Goal: Transaction & Acquisition: Purchase product/service

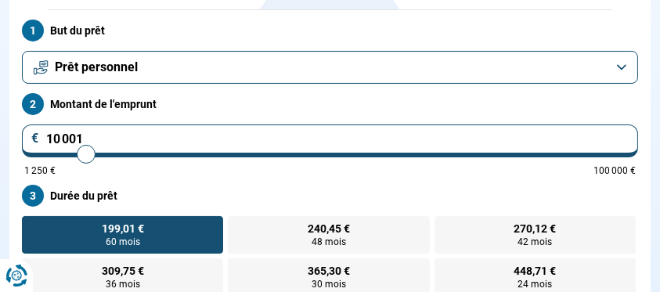
scroll to position [208, 0]
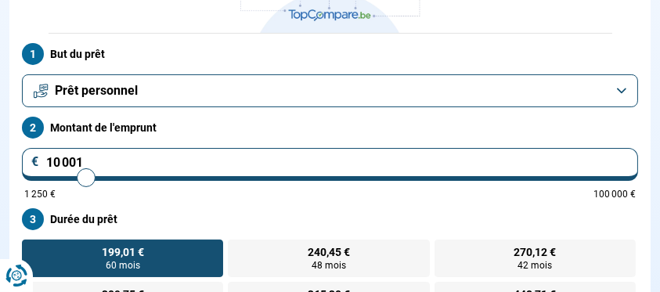
type input "10 250"
type input "10250"
type input "10 500"
type input "10500"
type input "11 000"
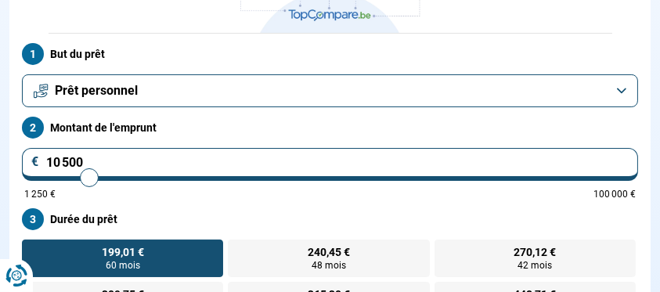
type input "11000"
type input "11 500"
type input "11500"
type input "11 750"
type input "11750"
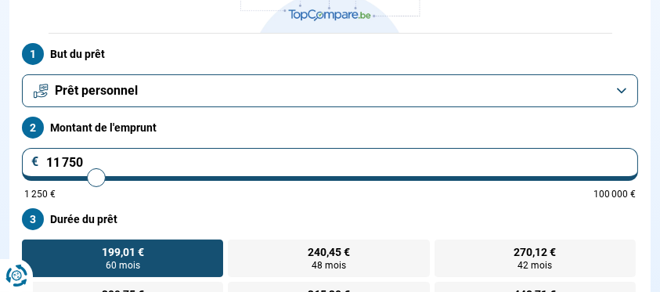
type input "12 000"
type input "12000"
type input "12 250"
type input "12250"
type input "12 500"
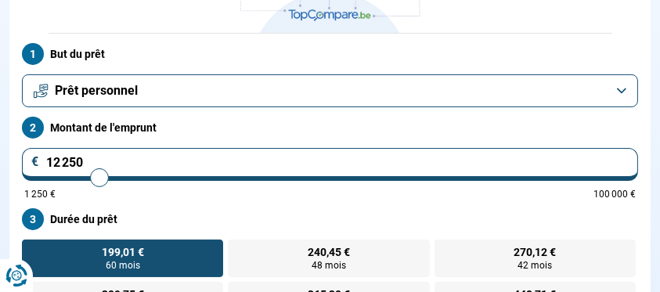
type input "12500"
type input "12 750"
type input "12750"
type input "13 000"
type input "13000"
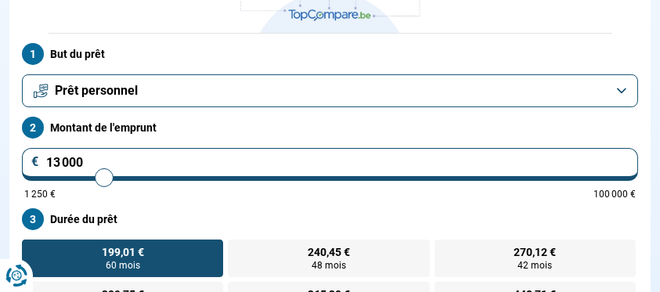
type input "13 500"
type input "13500"
type input "13 750"
type input "13750"
type input "14 000"
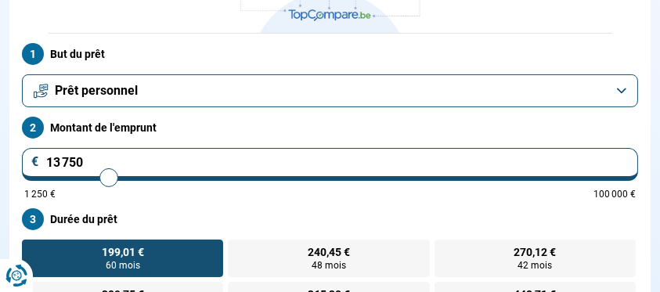
type input "14000"
type input "14 250"
type input "14250"
type input "14 500"
type input "14500"
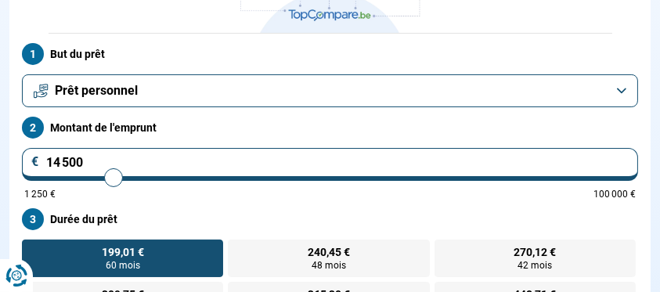
type input "14 750"
type input "14750"
type input "15 000"
type input "15000"
type input "15 250"
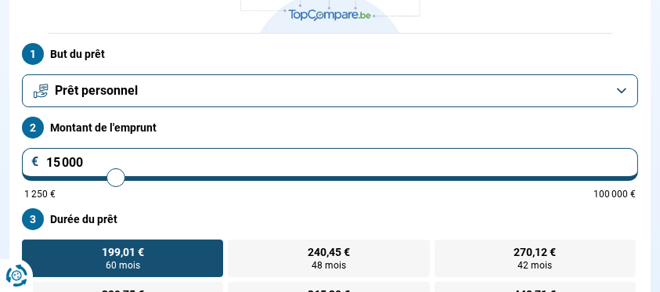
type input "15250"
type input "15 500"
type input "15500"
type input "15 750"
type input "15750"
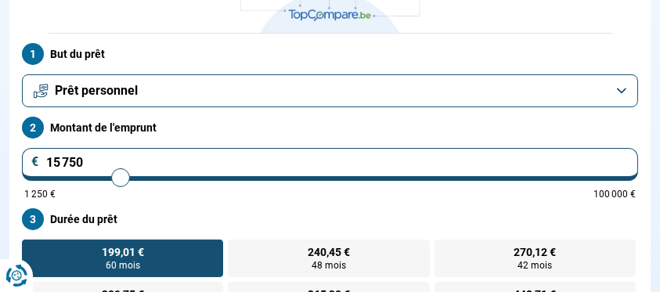
type input "16 000"
type input "16000"
type input "16 250"
type input "16250"
type input "16 500"
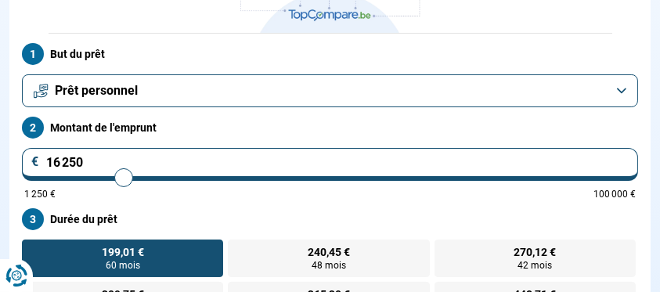
type input "16500"
type input "16 750"
type input "16750"
type input "17 000"
type input "17000"
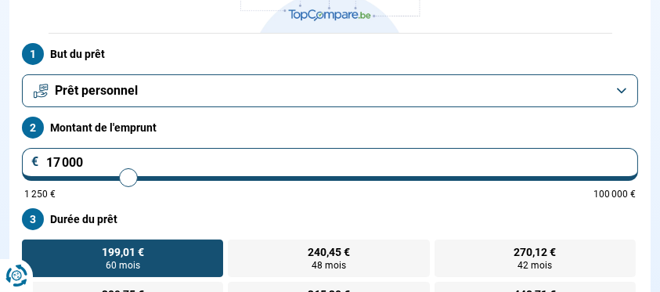
type input "17 250"
type input "17250"
type input "17 500"
type input "17500"
type input "17 750"
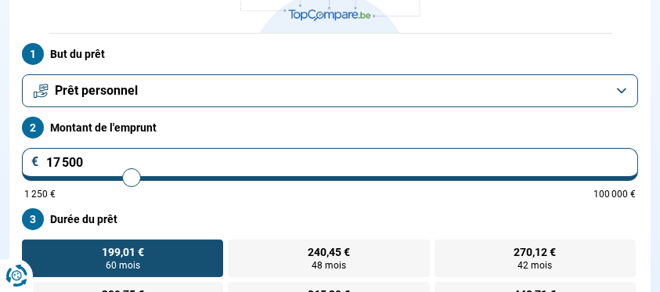
type input "17750"
type input "18 000"
type input "18000"
type input "18 250"
type input "18250"
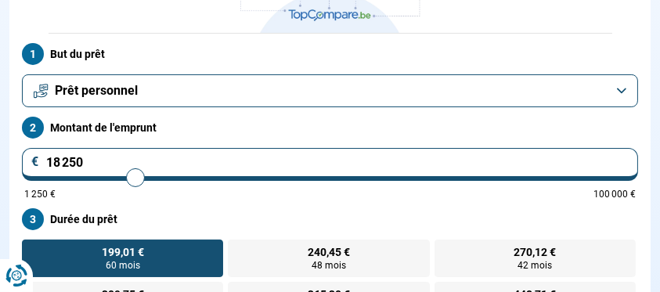
type input "18 500"
type input "18500"
type input "18 750"
type input "18750"
type input "19 000"
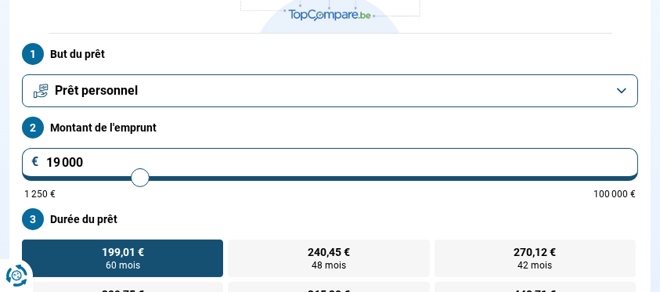
drag, startPoint x: 94, startPoint y: 243, endPoint x: 144, endPoint y: 248, distance: 50.4
type input "19000"
click at [144, 179] on input "range" at bounding box center [329, 177] width 611 height 3
radio input "false"
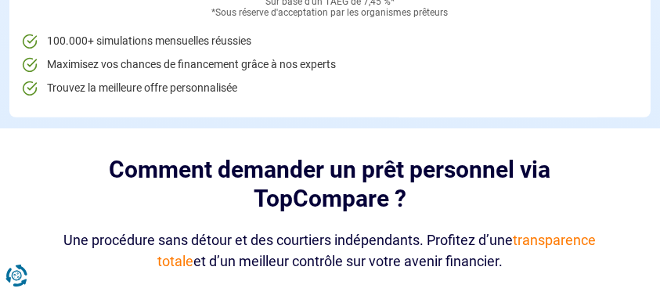
scroll to position [638, 0]
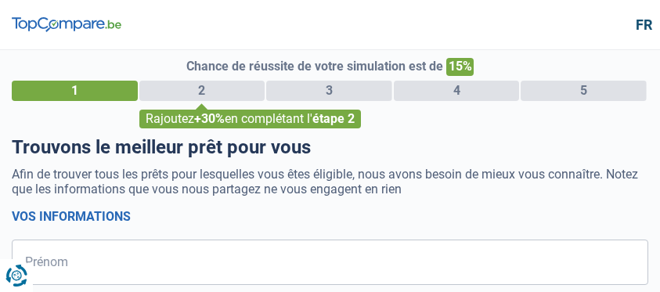
select select "32"
